Goal: Task Accomplishment & Management: Complete application form

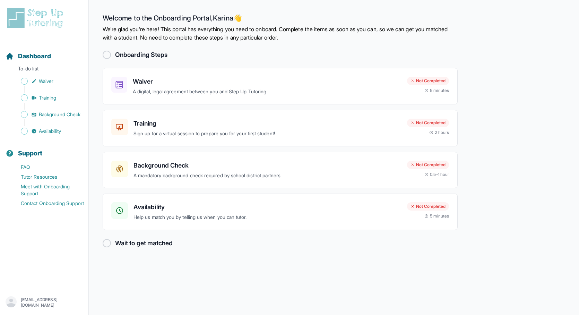
click at [153, 53] on h2 "Onboarding Steps" at bounding box center [141, 55] width 52 height 10
click at [152, 79] on h3 "Waiver" at bounding box center [267, 82] width 269 height 10
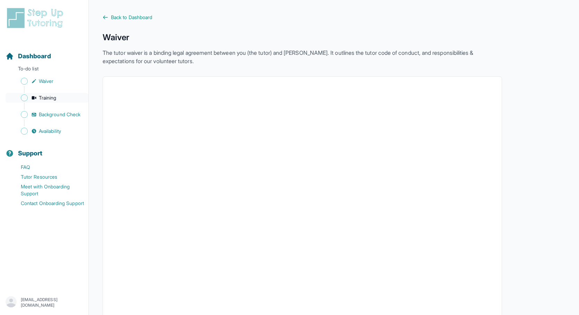
click at [54, 98] on span "Training" at bounding box center [48, 97] width 18 height 7
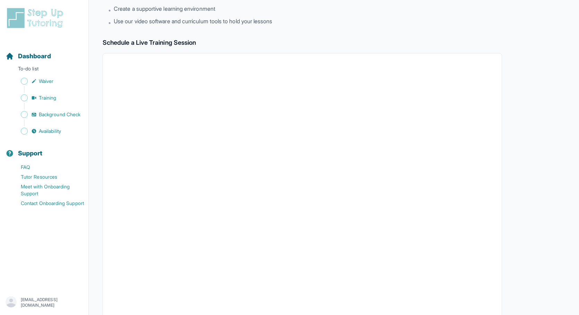
scroll to position [28, 0]
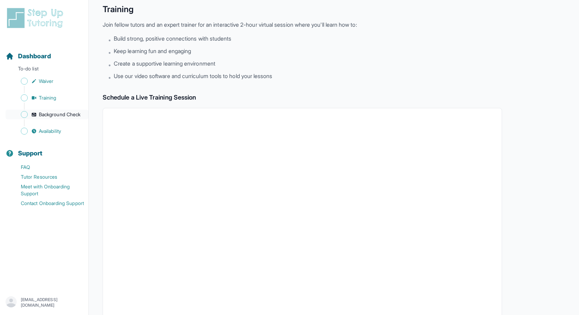
click at [69, 112] on span "Background Check" at bounding box center [60, 114] width 42 height 7
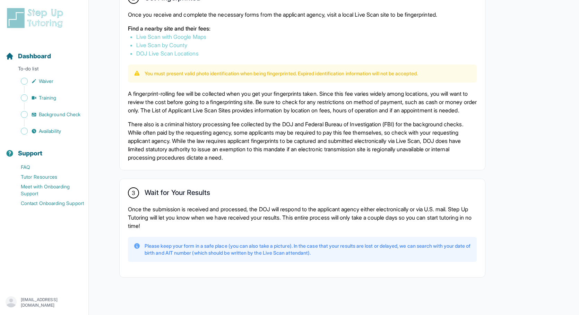
scroll to position [412, 0]
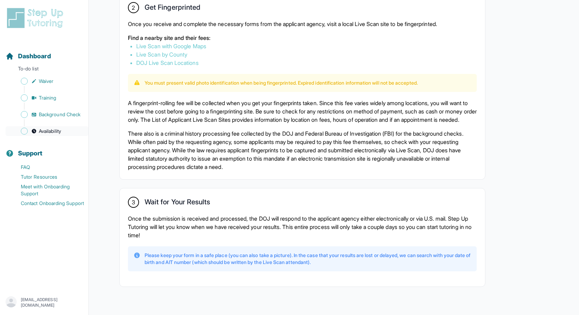
click at [52, 128] on span "Availability" at bounding box center [50, 131] width 22 height 7
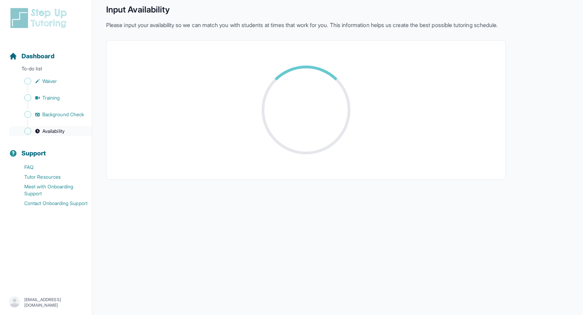
scroll to position [88, 0]
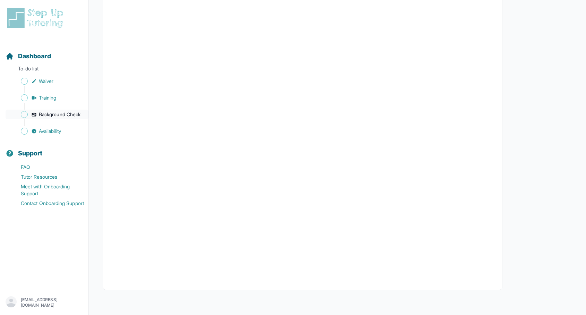
click at [48, 116] on span "Background Check" at bounding box center [60, 114] width 42 height 7
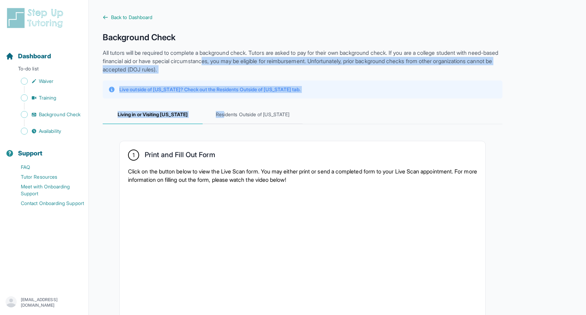
drag, startPoint x: 224, startPoint y: 111, endPoint x: 241, endPoint y: 62, distance: 51.7
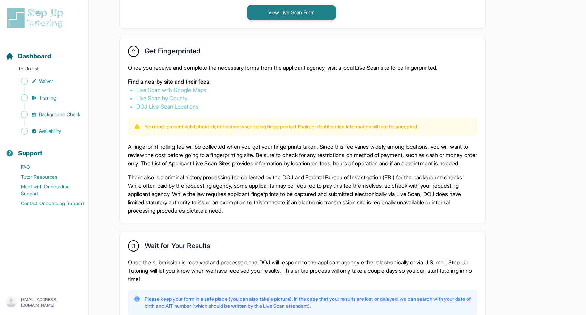
scroll to position [433, 0]
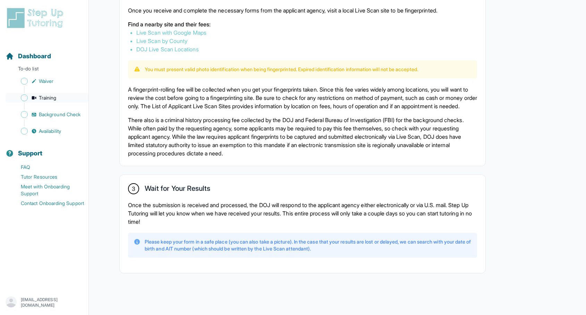
click at [66, 98] on link "Training" at bounding box center [47, 98] width 83 height 10
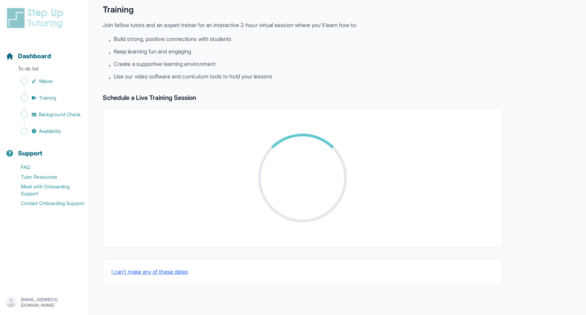
scroll to position [173, 0]
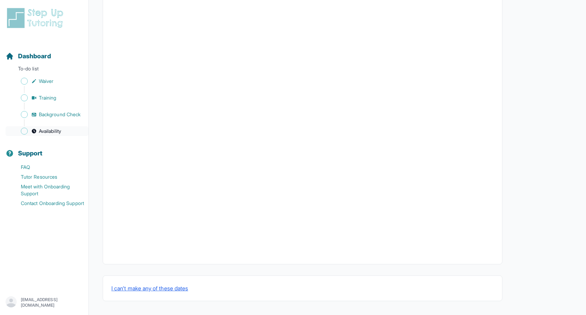
click at [34, 133] on icon "Sidebar" at bounding box center [34, 131] width 5 height 5
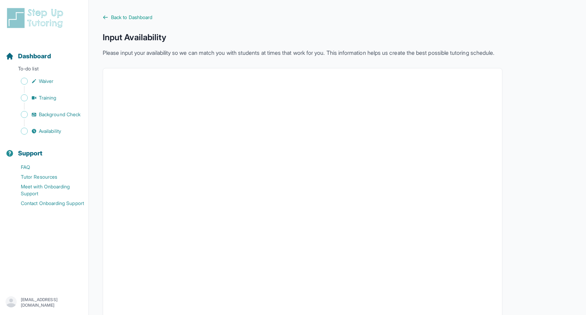
click at [66, 103] on div "Sidebar" at bounding box center [46, 106] width 80 height 7
click at [51, 99] on span "Training" at bounding box center [48, 97] width 18 height 7
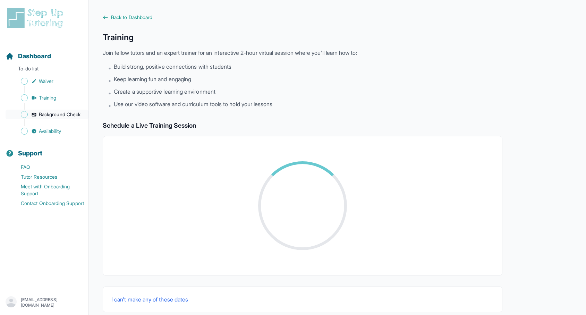
click at [58, 110] on link "Background Check" at bounding box center [47, 115] width 83 height 10
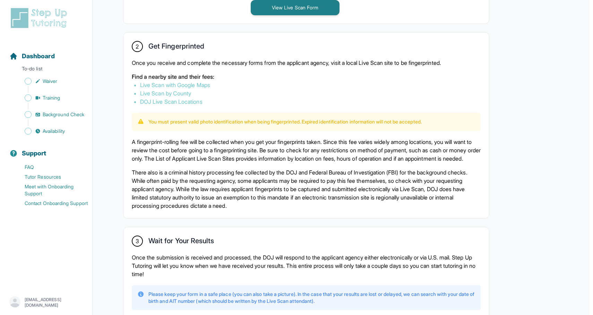
scroll to position [375, 0]
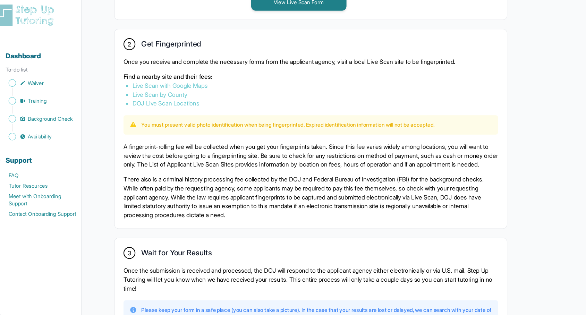
click at [187, 82] on link "Live Scan with Google Maps" at bounding box center [171, 83] width 70 height 7
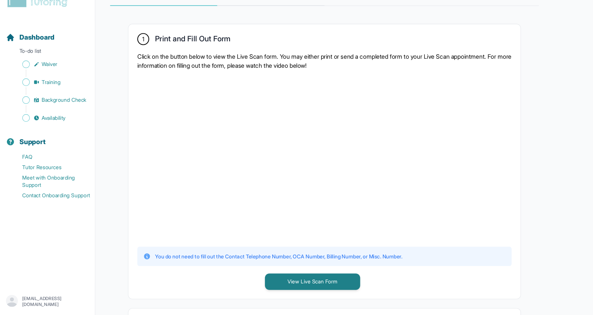
scroll to position [98, 0]
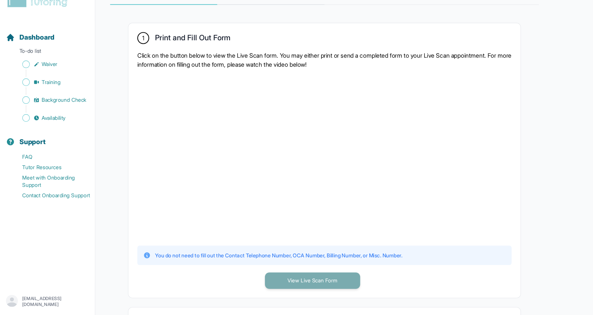
click at [274, 283] on button "View Live Scan Form" at bounding box center [291, 282] width 89 height 15
